Goal: Task Accomplishment & Management: Complete application form

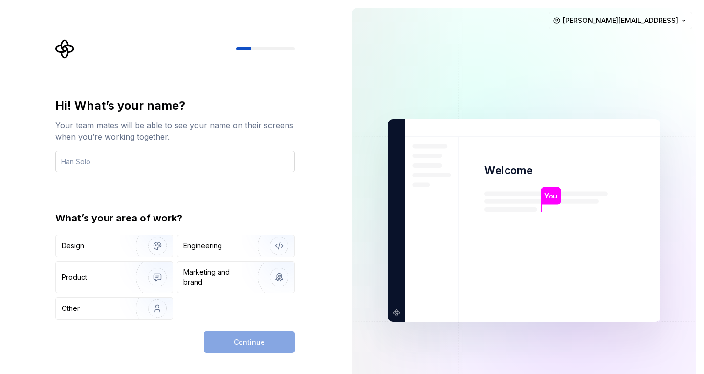
click at [160, 153] on input "text" at bounding box center [175, 162] width 240 height 22
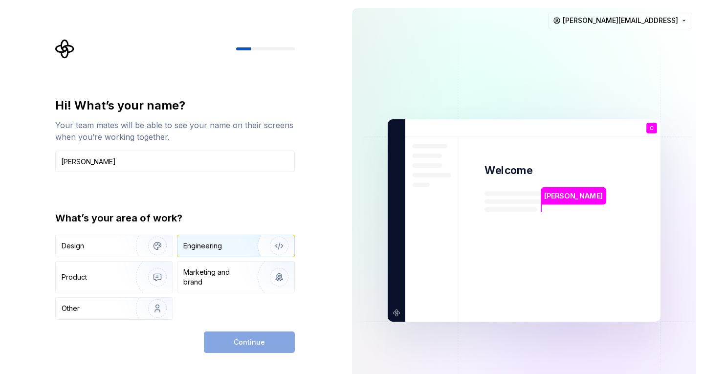
type input "[PERSON_NAME]"
click at [202, 250] on div "Engineering" at bounding box center [202, 246] width 39 height 10
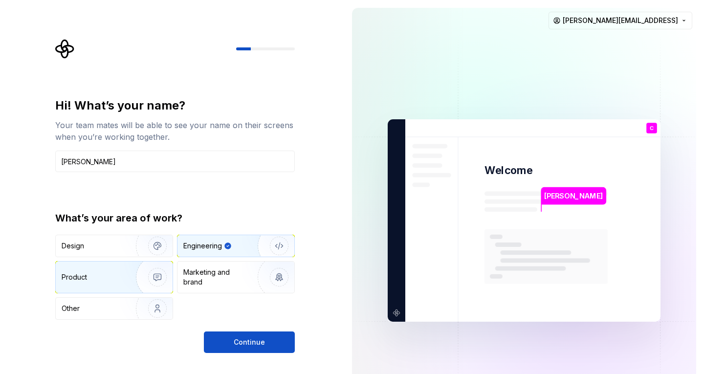
click at [109, 280] on div "Product" at bounding box center [94, 277] width 65 height 10
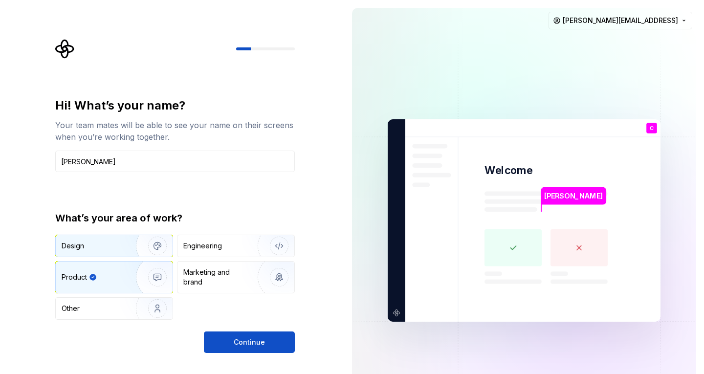
click at [131, 248] on img "button" at bounding box center [151, 246] width 63 height 66
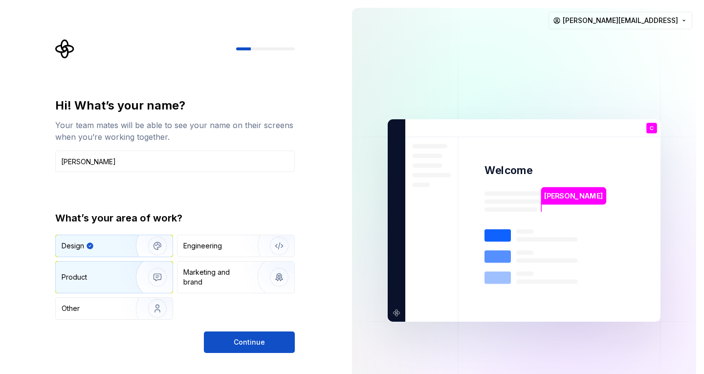
click at [101, 281] on div "Product" at bounding box center [94, 277] width 65 height 10
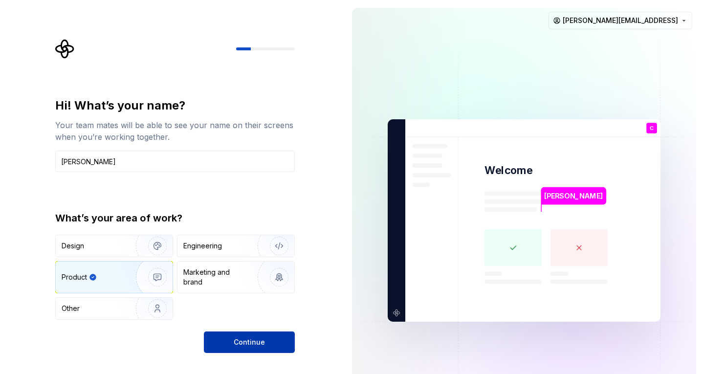
click at [228, 341] on button "Continue" at bounding box center [249, 342] width 91 height 22
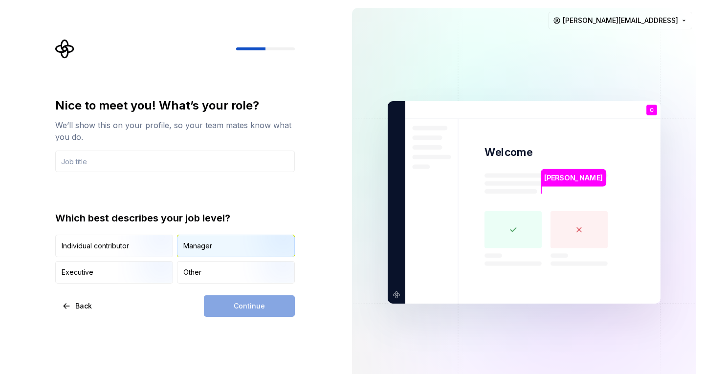
click at [195, 241] on div "Manager" at bounding box center [197, 246] width 29 height 10
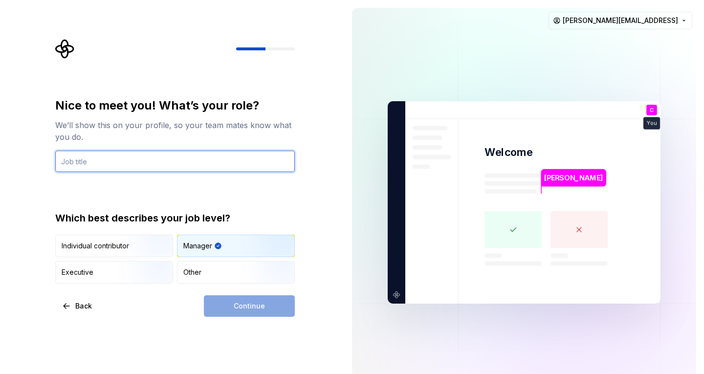
click at [114, 164] on input "text" at bounding box center [175, 162] width 240 height 22
type input "founder"
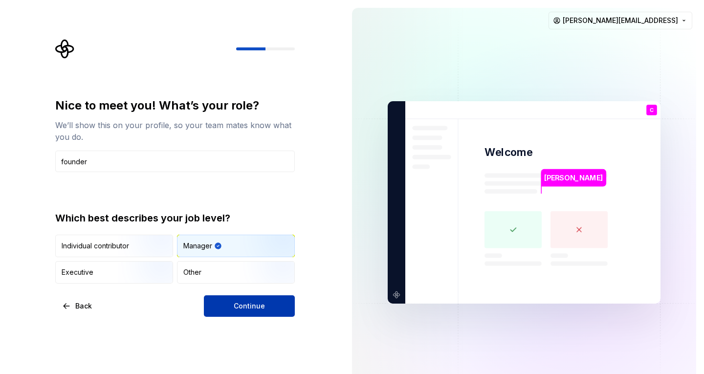
click at [232, 298] on button "Continue" at bounding box center [249, 306] width 91 height 22
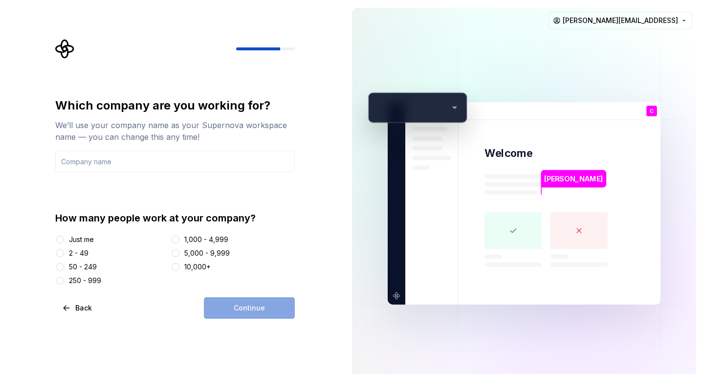
click at [61, 234] on div "How many people work at your company? Just me 2 - 49 50 - 249 250 - 999 1,000 -…" at bounding box center [175, 248] width 240 height 74
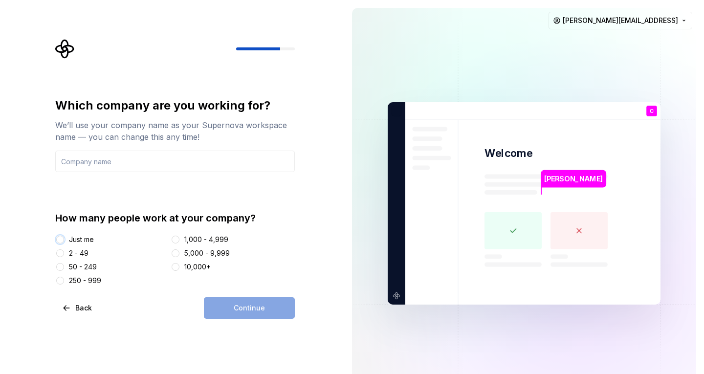
click at [59, 236] on button "Just me" at bounding box center [60, 240] width 8 height 8
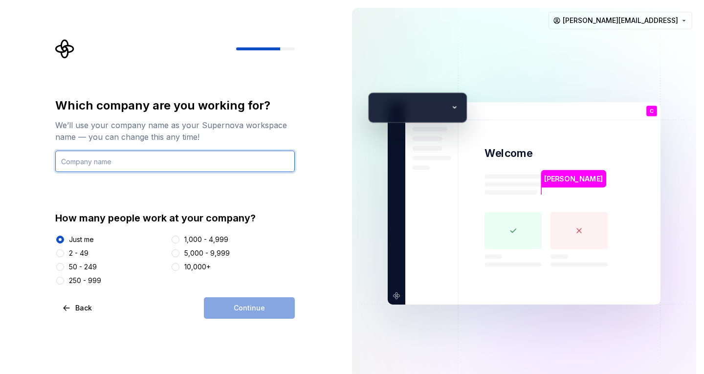
click at [122, 171] on input "text" at bounding box center [175, 162] width 240 height 22
type input "Acquirely"
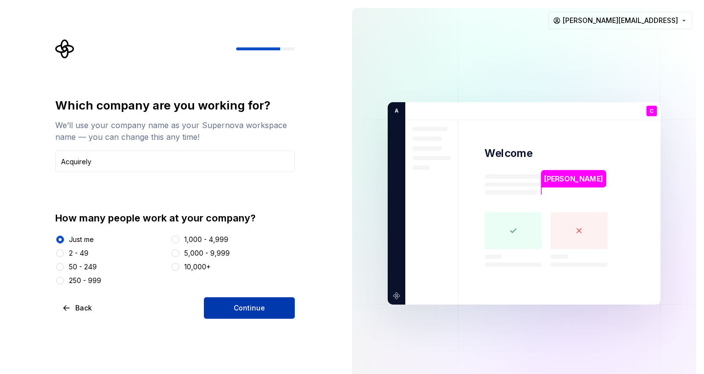
click at [235, 297] on button "Continue" at bounding box center [249, 308] width 91 height 22
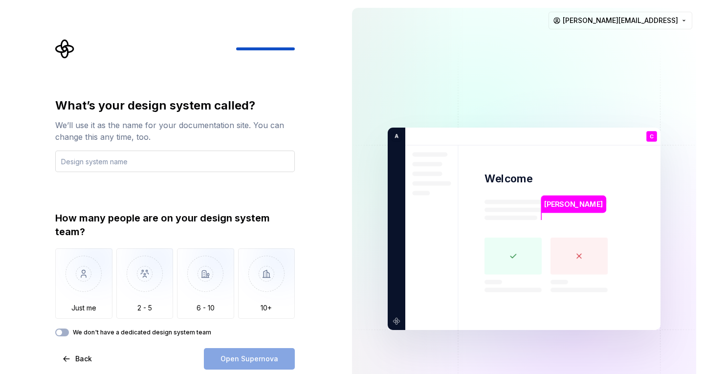
click at [167, 163] on input "text" at bounding box center [175, 162] width 240 height 22
click at [126, 166] on input "text" at bounding box center [175, 162] width 240 height 22
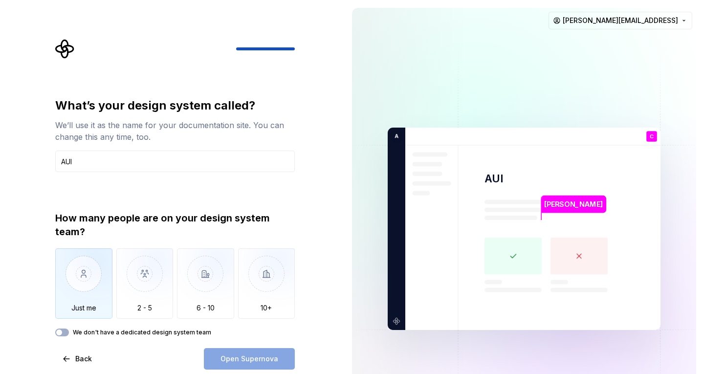
type input "AUI"
click at [90, 261] on img "button" at bounding box center [83, 281] width 57 height 66
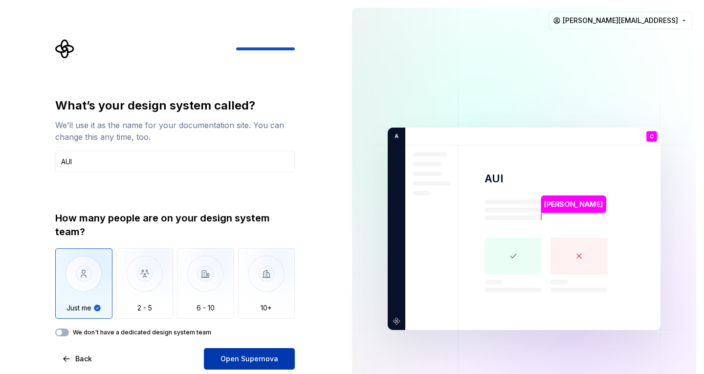
click at [219, 357] on button "Open Supernova" at bounding box center [249, 359] width 91 height 22
click at [66, 333] on button "We don't have a dedicated design system team" at bounding box center [62, 332] width 14 height 8
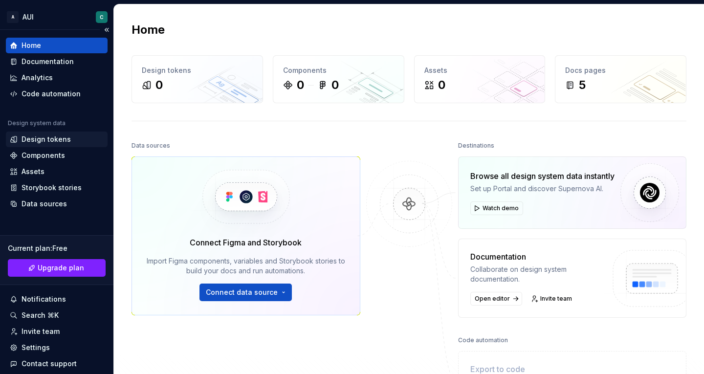
click at [52, 141] on div "Design tokens" at bounding box center [46, 139] width 49 height 10
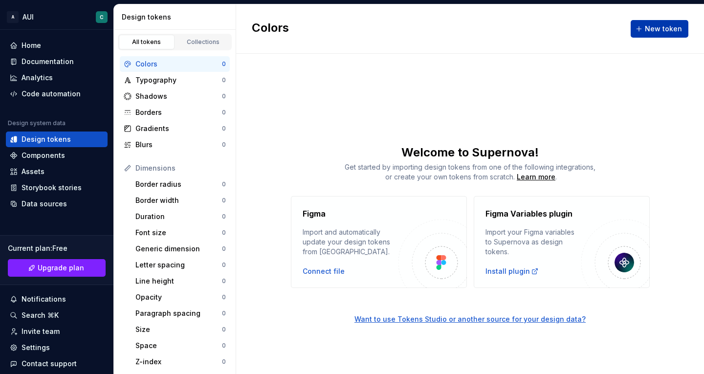
click at [644, 28] on button "New token" at bounding box center [660, 29] width 58 height 18
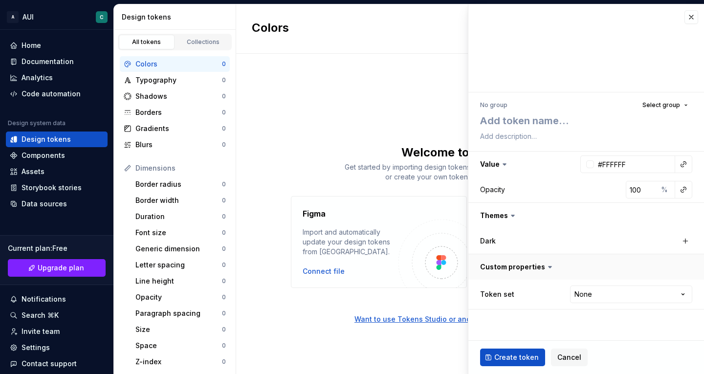
click at [532, 269] on button "button" at bounding box center [586, 266] width 236 height 25
click at [590, 295] on html "A AUI C Home Documentation Analytics Code automation Design system data Design …" at bounding box center [352, 187] width 704 height 374
click at [566, 297] on html "A AUI C Home Documentation Analytics Code automation Design system data Design …" at bounding box center [352, 187] width 704 height 374
click at [510, 165] on button "button" at bounding box center [586, 164] width 236 height 25
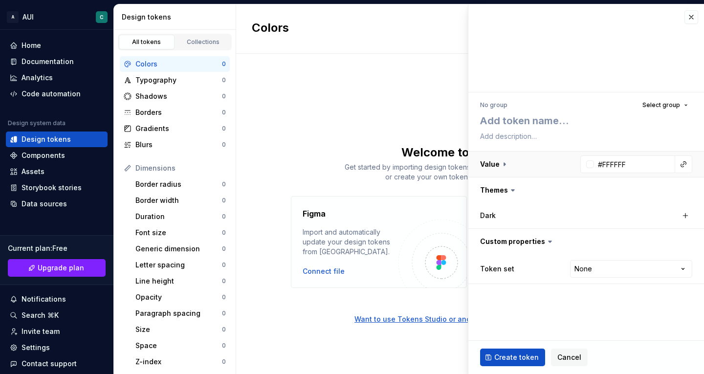
click at [509, 165] on button "button" at bounding box center [586, 164] width 236 height 25
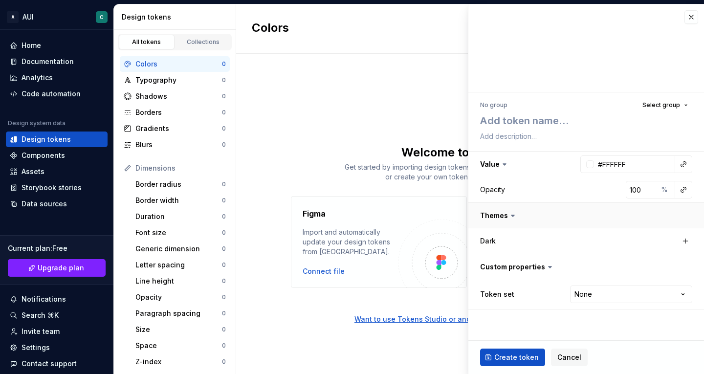
click at [502, 219] on button "button" at bounding box center [586, 215] width 236 height 25
click at [501, 241] on div "Dark" at bounding box center [529, 241] width 98 height 10
click at [682, 242] on button "button" at bounding box center [685, 241] width 14 height 14
click at [577, 239] on button "button" at bounding box center [585, 241] width 18 height 18
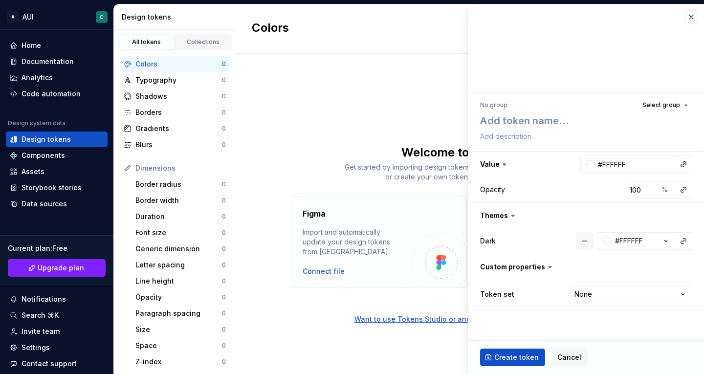
type textarea "*"
click at [561, 359] on span "Cancel" at bounding box center [569, 357] width 24 height 10
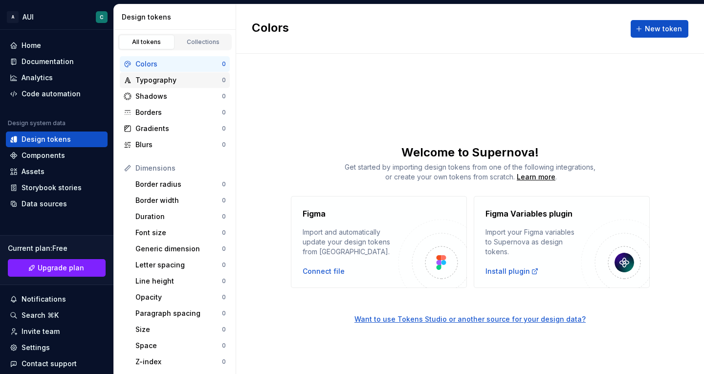
click at [188, 85] on div "Typography" at bounding box center [178, 80] width 87 height 10
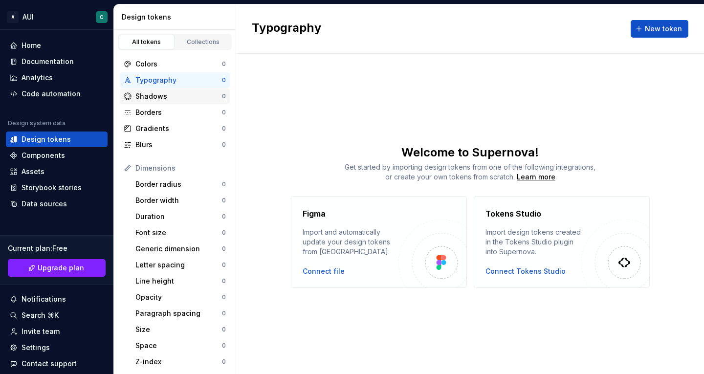
click at [171, 94] on div "Shadows" at bounding box center [178, 96] width 87 height 10
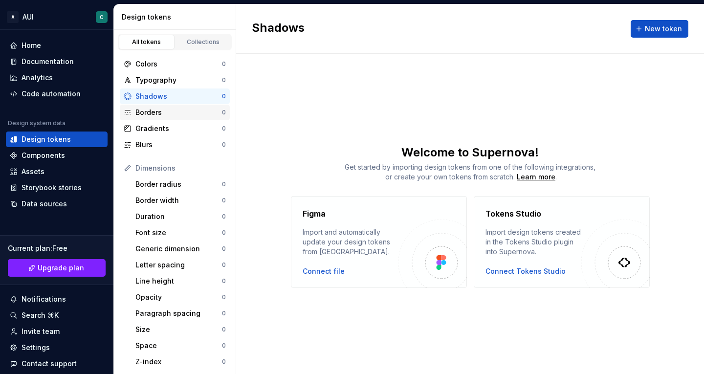
click at [163, 108] on div "Borders" at bounding box center [178, 113] width 87 height 10
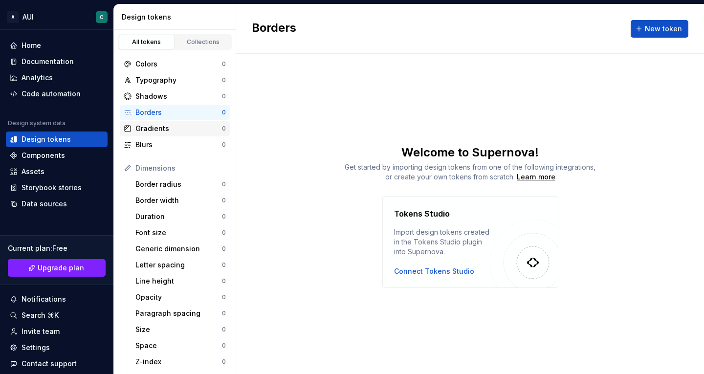
click at [159, 130] on div "Gradients" at bounding box center [178, 129] width 87 height 10
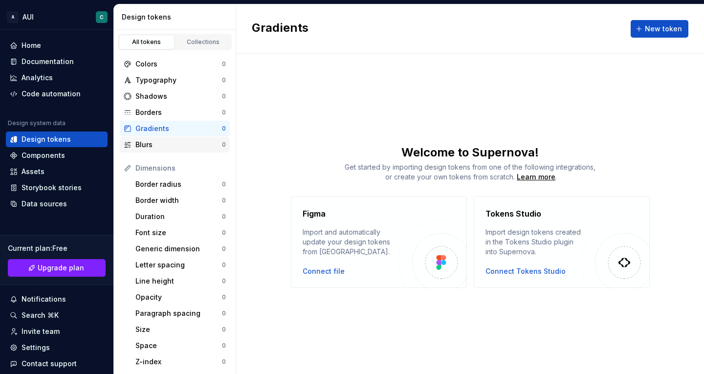
click at [156, 147] on div "Blurs" at bounding box center [178, 145] width 87 height 10
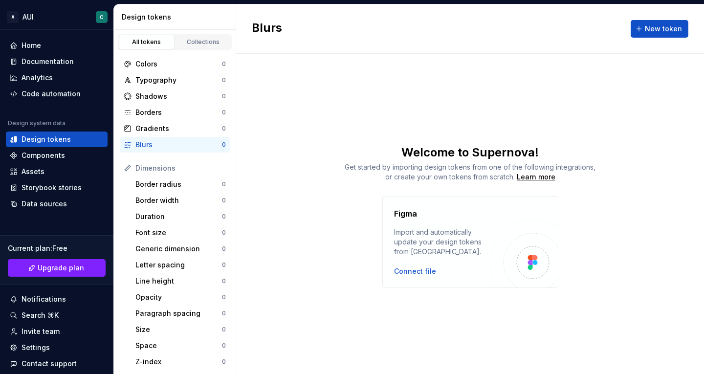
click at [255, 160] on div "Welcome to Supernova! Get started by importing design tokens from one of the fo…" at bounding box center [470, 163] width 468 height 37
click at [188, 178] on div "Border radius 0" at bounding box center [180, 184] width 98 height 16
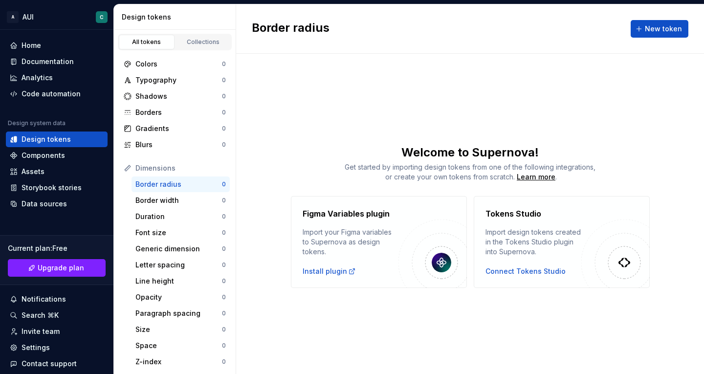
click at [185, 171] on div "Dimensions" at bounding box center [180, 168] width 90 height 10
click at [211, 44] on div "Collections" at bounding box center [203, 42] width 49 height 8
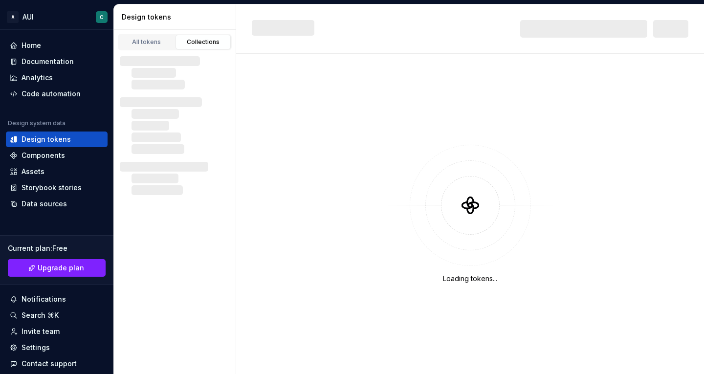
click at [204, 44] on div "Collections" at bounding box center [203, 42] width 49 height 8
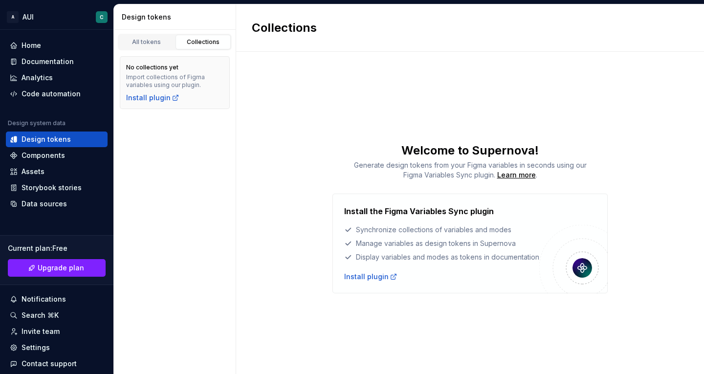
click at [204, 44] on div "Collections" at bounding box center [203, 42] width 49 height 8
click at [165, 42] on div "All tokens" at bounding box center [146, 42] width 49 height 8
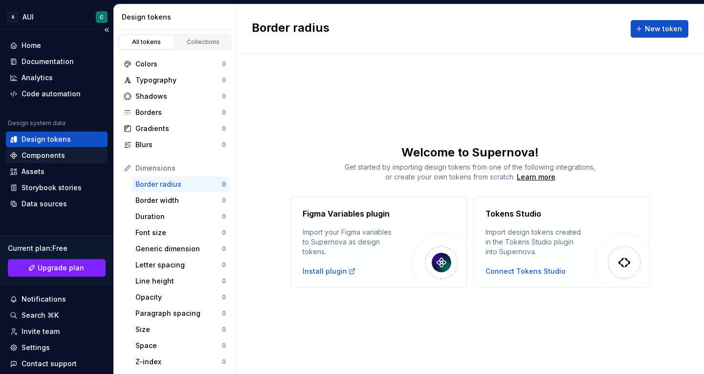
click at [65, 158] on div "Components" at bounding box center [57, 156] width 94 height 10
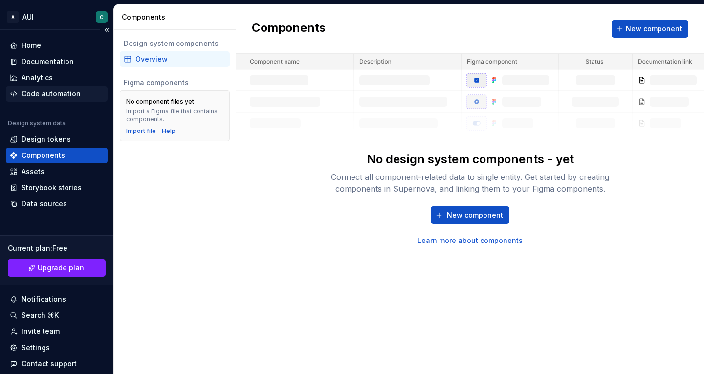
click at [47, 96] on div "Code automation" at bounding box center [51, 94] width 59 height 10
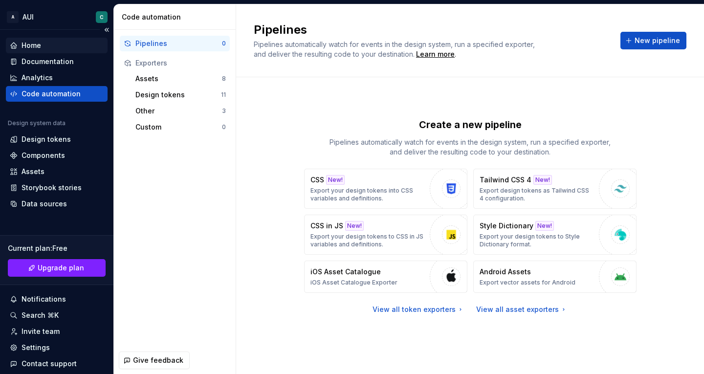
click at [44, 45] on div "Home" at bounding box center [57, 46] width 94 height 10
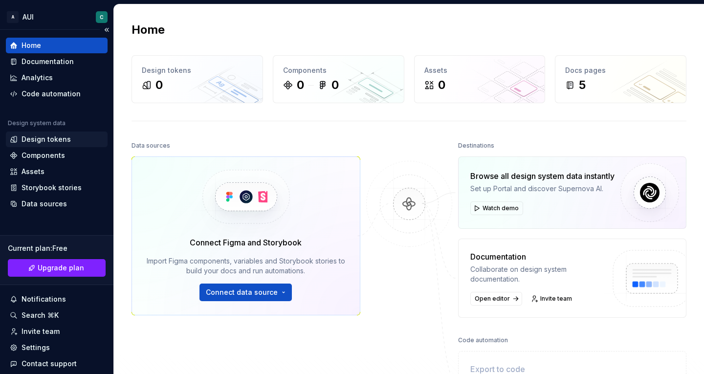
click at [48, 140] on div "Design tokens" at bounding box center [46, 139] width 49 height 10
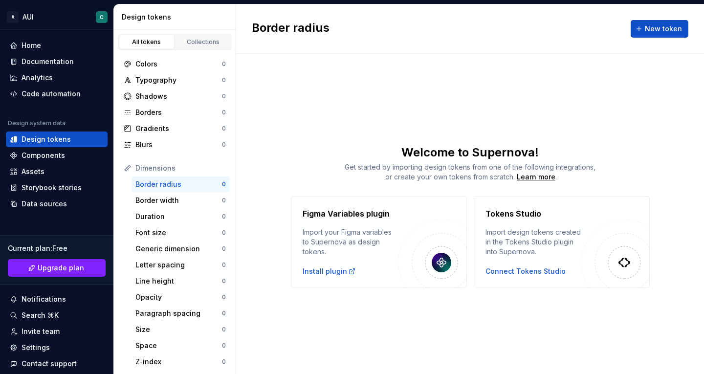
click at [179, 161] on div "Dimensions" at bounding box center [175, 168] width 110 height 16
click at [176, 165] on div "Dimensions" at bounding box center [180, 168] width 90 height 10
click at [162, 198] on div "Border width" at bounding box center [178, 201] width 87 height 10
